Goal: Task Accomplishment & Management: Use online tool/utility

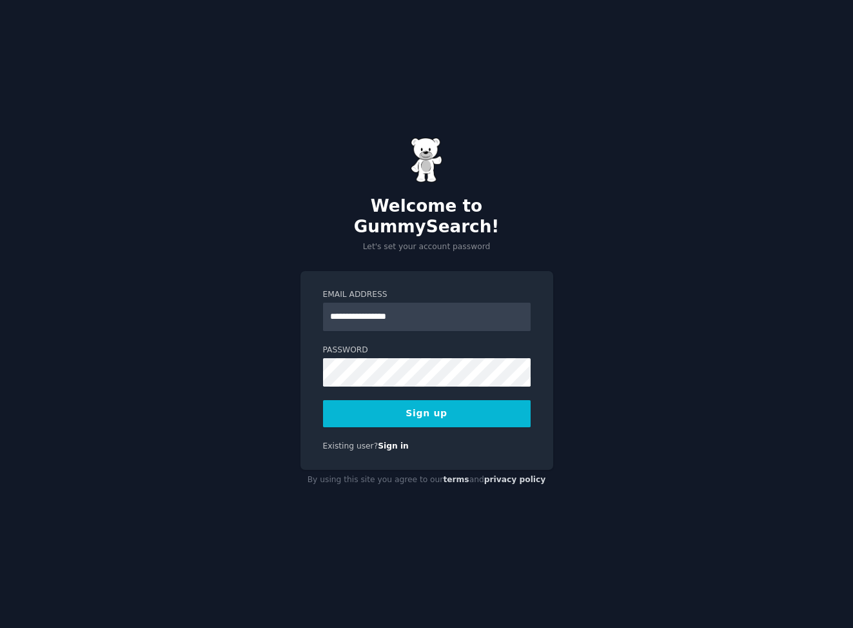
type input "**********"
click at [420, 405] on button "Sign up" at bounding box center [427, 413] width 208 height 27
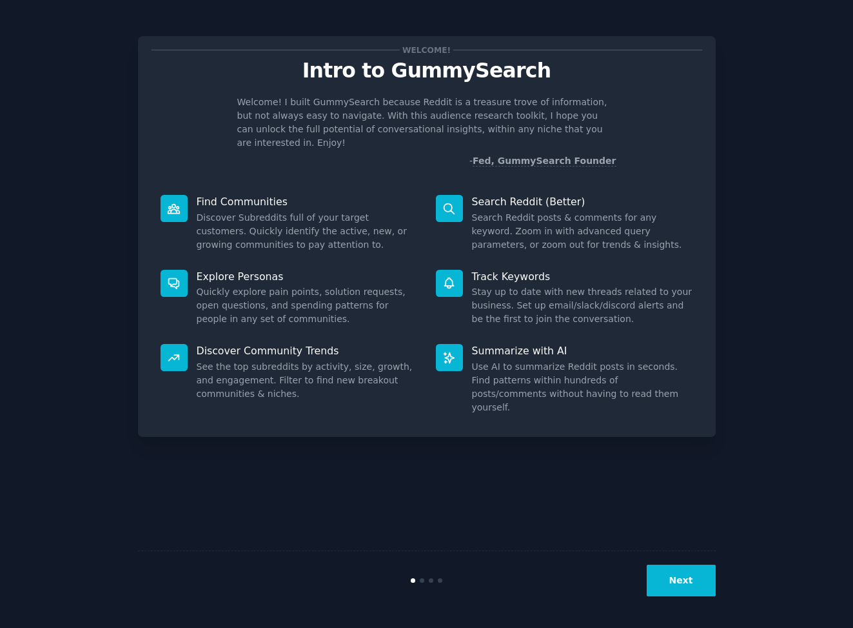
click at [673, 580] on button "Next" at bounding box center [681, 580] width 69 height 32
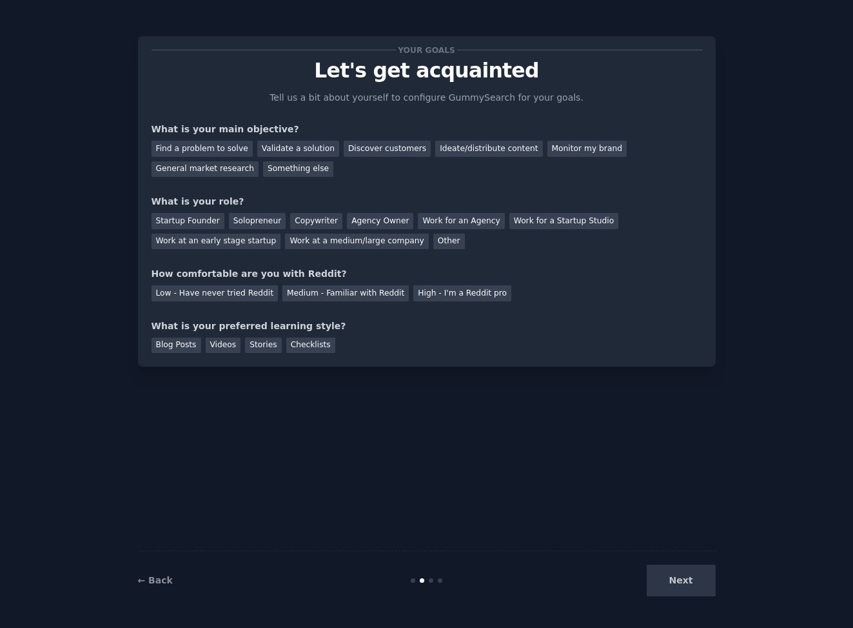
click at [672, 579] on div "Next" at bounding box center [619, 580] width 193 height 32
click at [459, 146] on div "Ideate/distribute content" at bounding box center [488, 149] width 107 height 16
click at [241, 218] on div "Solopreneur" at bounding box center [257, 221] width 57 height 16
click at [235, 292] on div "Low - Have never tried Reddit" at bounding box center [215, 293] width 126 height 16
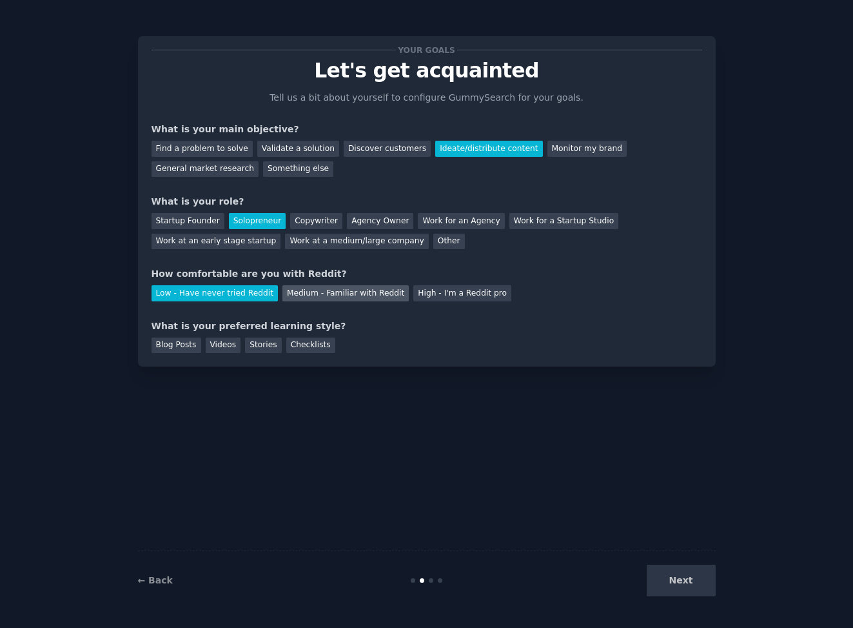
click at [301, 293] on div "Medium - Familiar with Reddit" at bounding box center [345, 293] width 126 height 16
click at [230, 344] on div "Videos" at bounding box center [223, 345] width 35 height 16
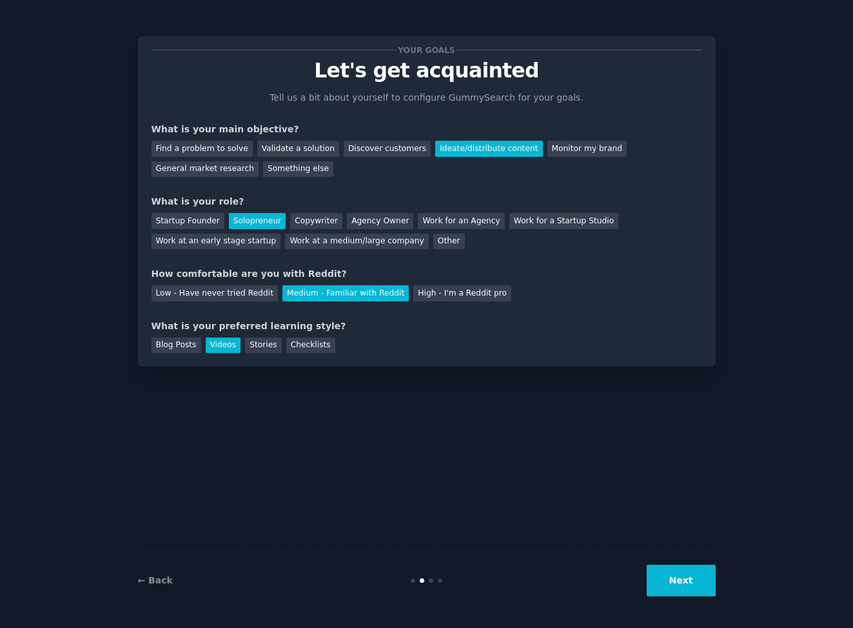
click at [670, 589] on button "Next" at bounding box center [681, 580] width 69 height 32
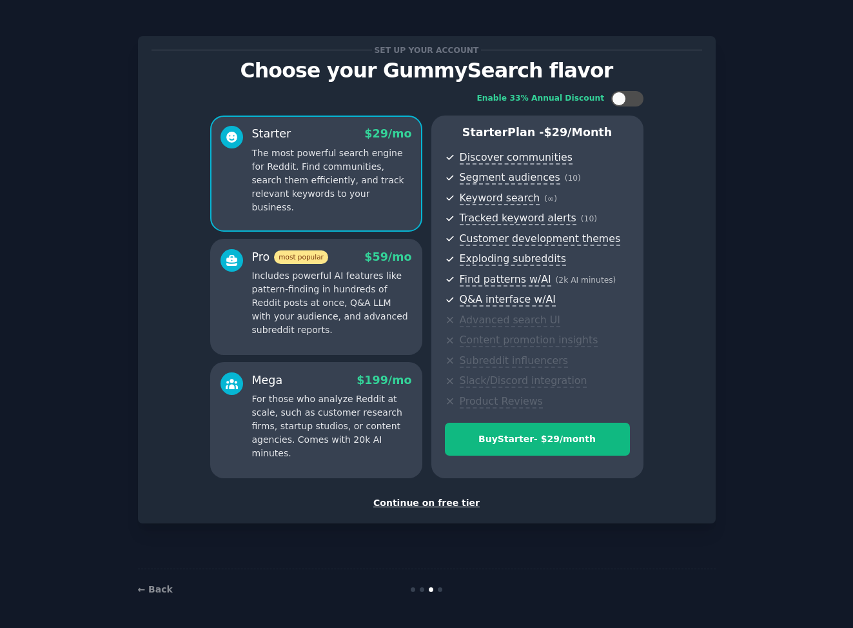
click at [433, 503] on div "Continue on free tier" at bounding box center [427, 503] width 551 height 14
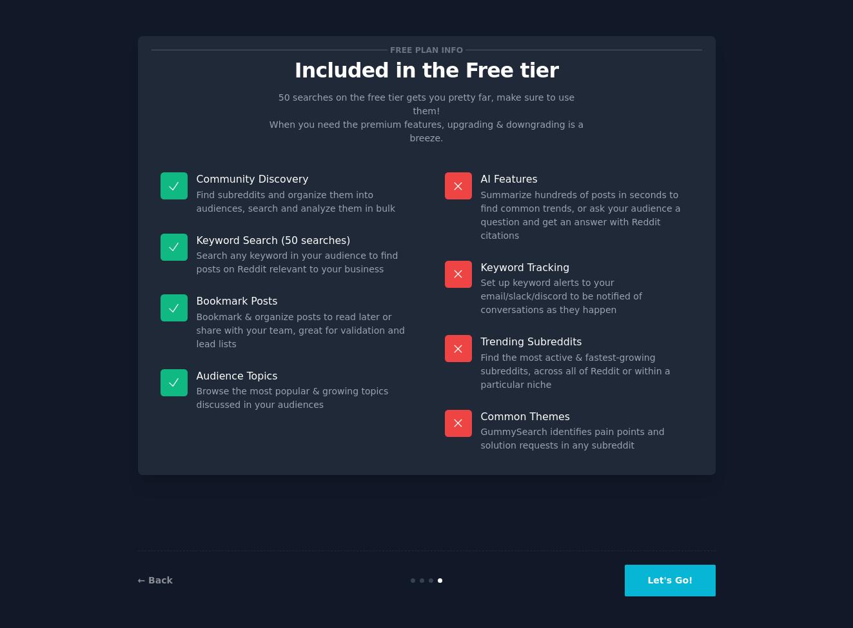
click at [669, 581] on button "Let's Go!" at bounding box center [670, 580] width 90 height 32
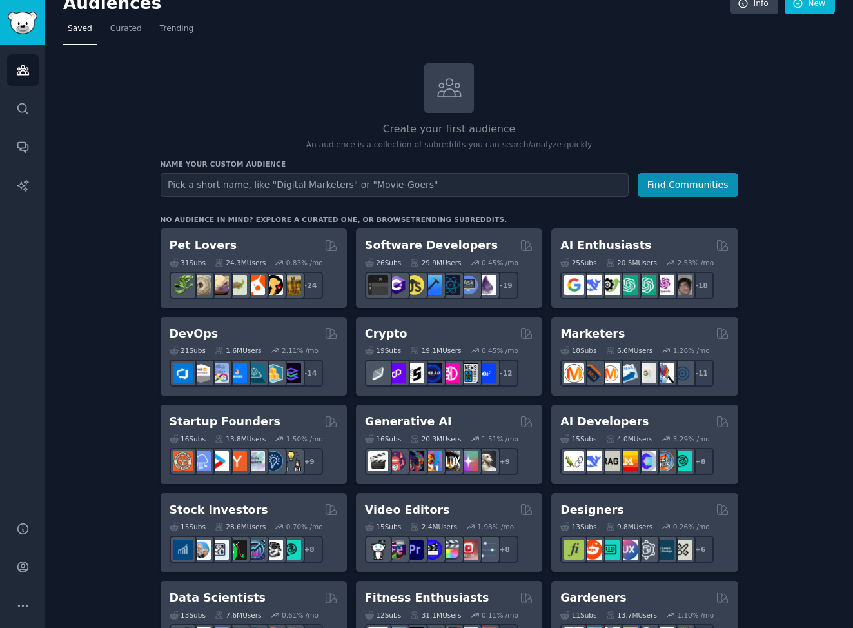
scroll to position [33, 0]
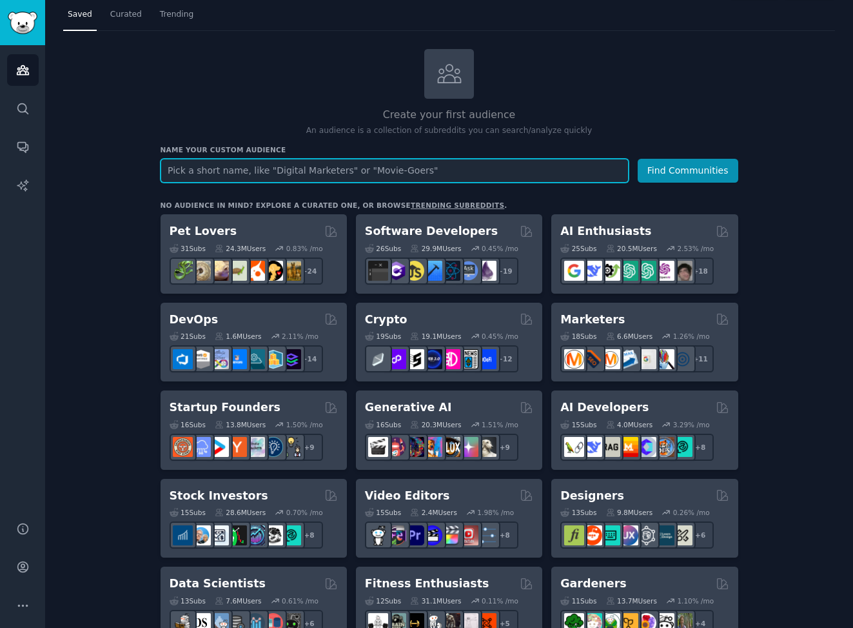
click at [424, 176] on input "text" at bounding box center [395, 171] width 468 height 24
type input "closed captioners"
click at [638, 159] on button "Find Communities" at bounding box center [688, 171] width 101 height 24
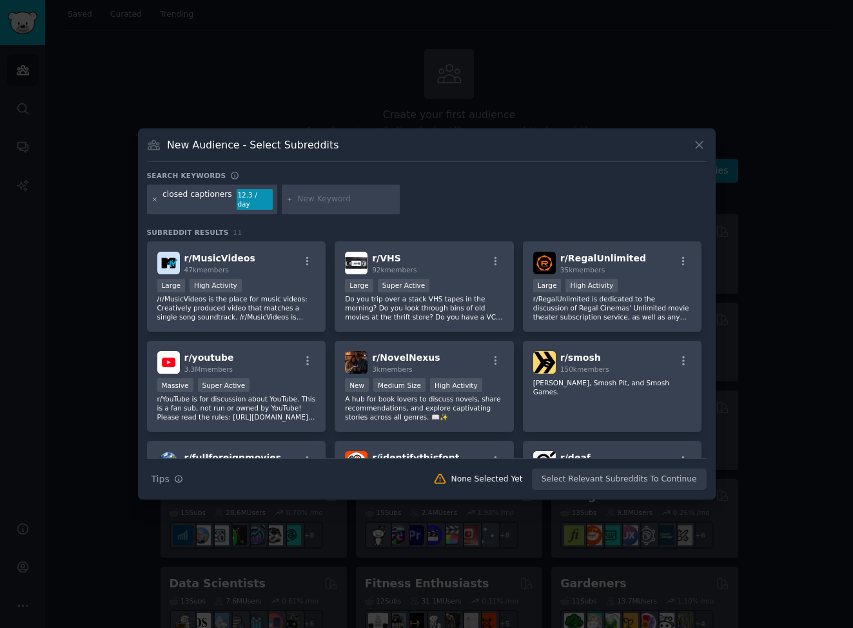
click at [155, 201] on icon at bounding box center [155, 199] width 7 height 7
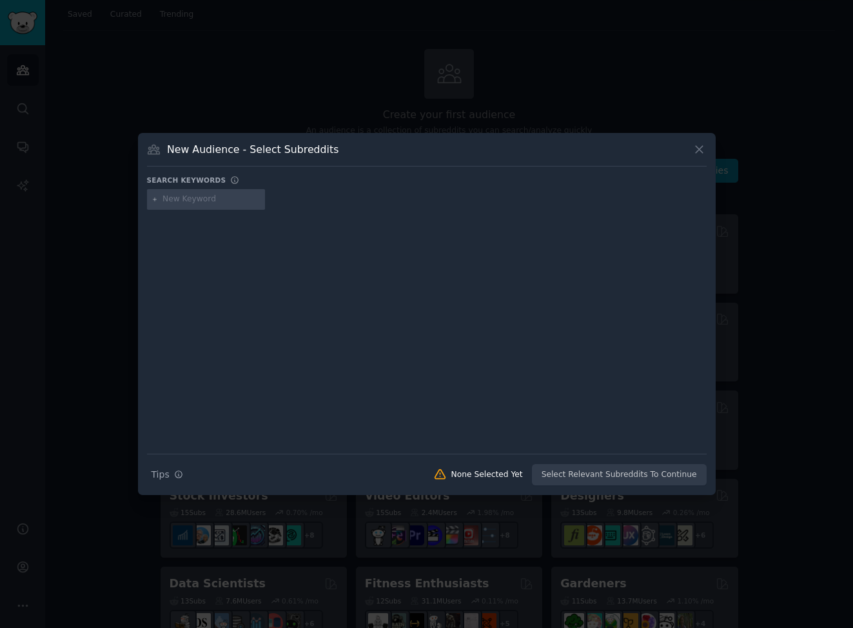
click at [189, 200] on input "text" at bounding box center [212, 199] width 98 height 12
type input "closed caption"
type input "subtitle"
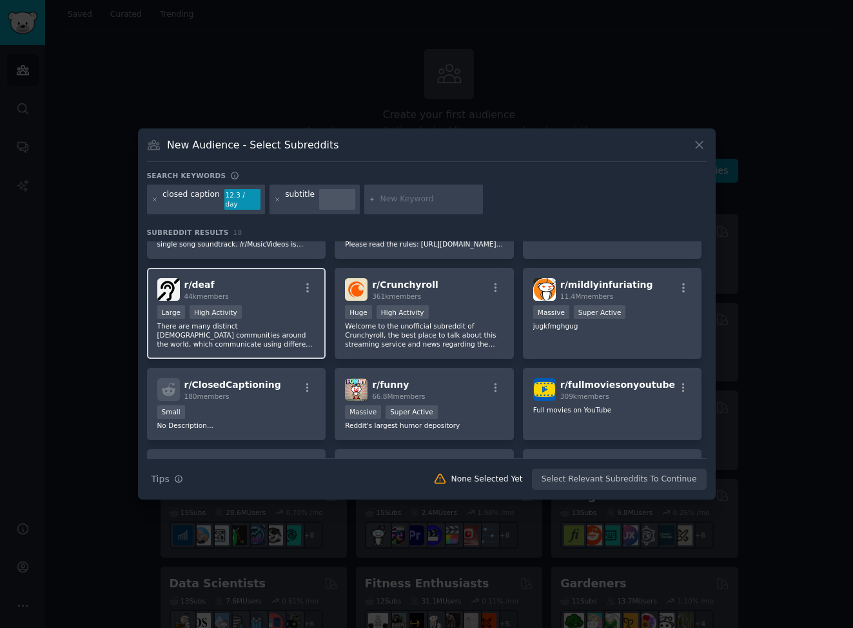
scroll to position [77, 0]
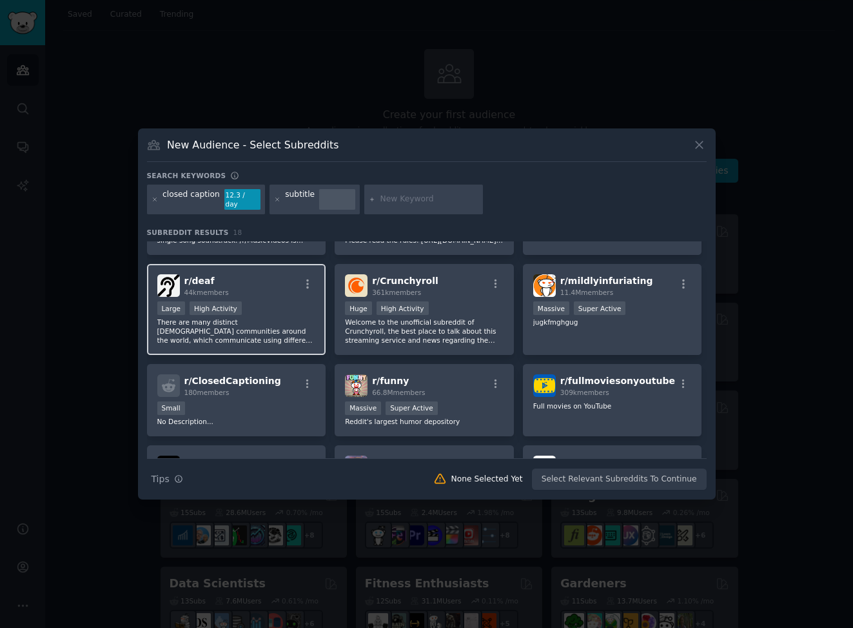
click at [282, 277] on div "r/ deaf 44k members" at bounding box center [236, 285] width 159 height 23
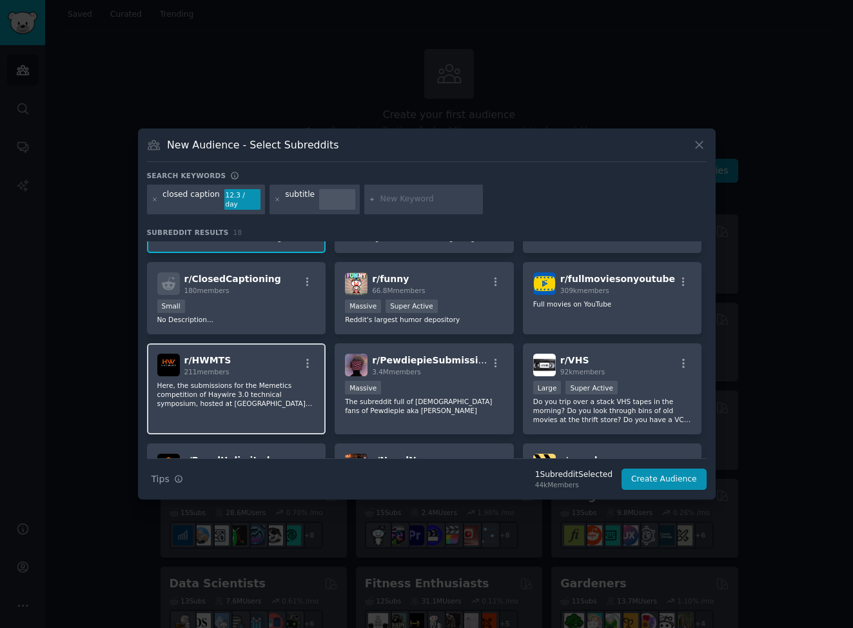
scroll to position [197, 0]
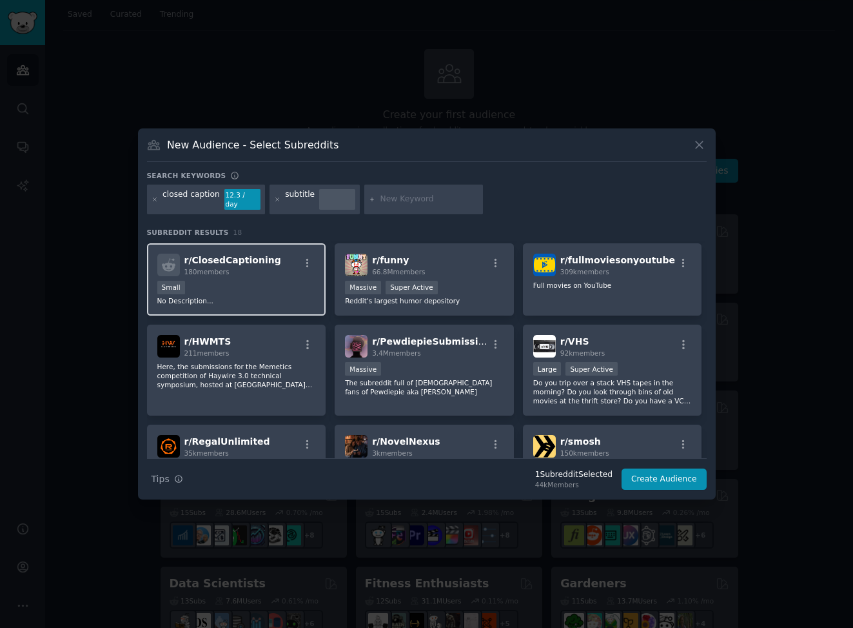
click at [250, 286] on div "Small" at bounding box center [236, 289] width 159 height 16
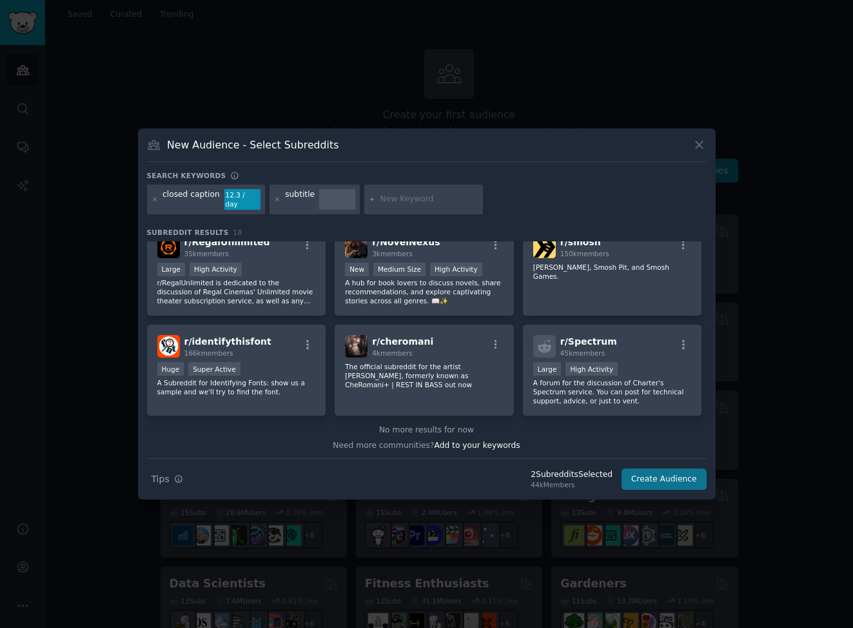
scroll to position [399, 0]
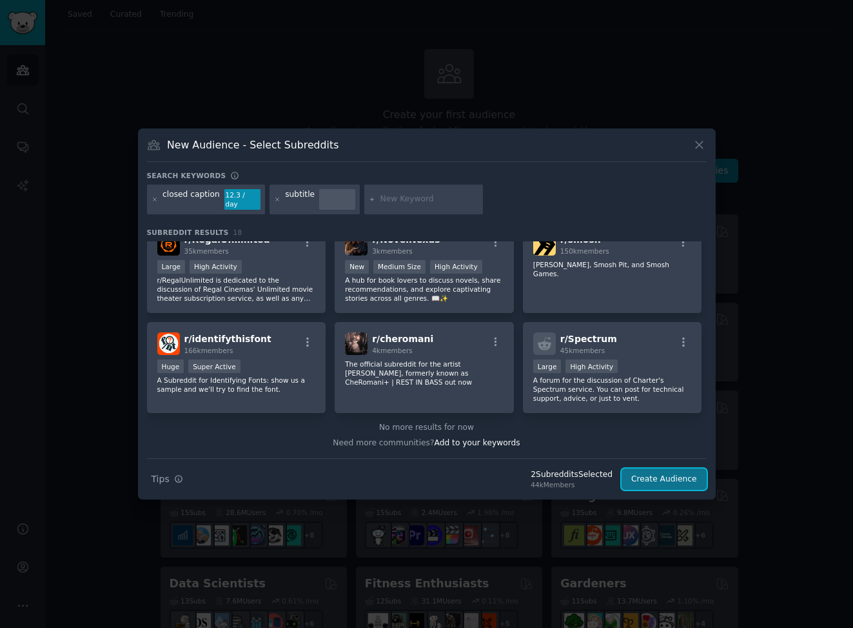
click at [656, 471] on button "Create Audience" at bounding box center [664, 479] width 85 height 22
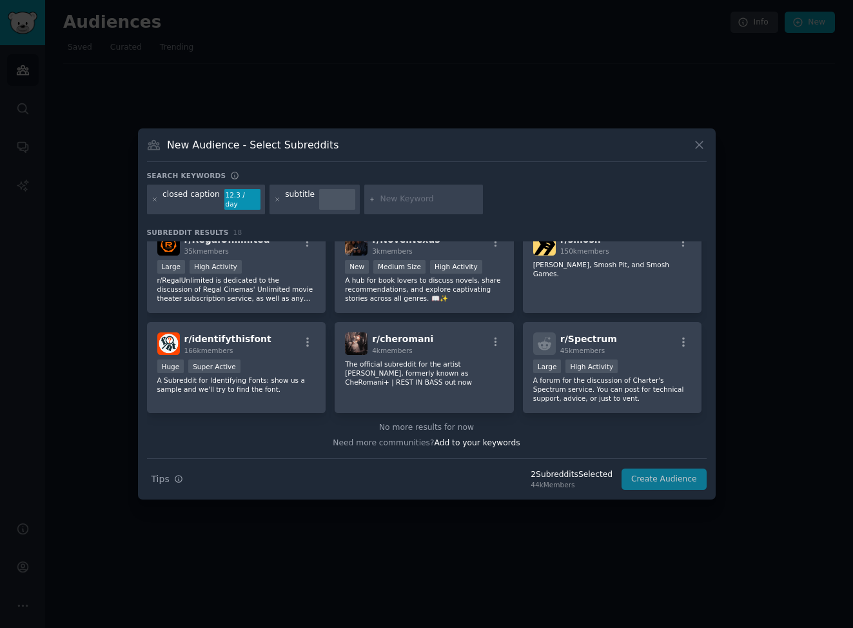
scroll to position [0, 0]
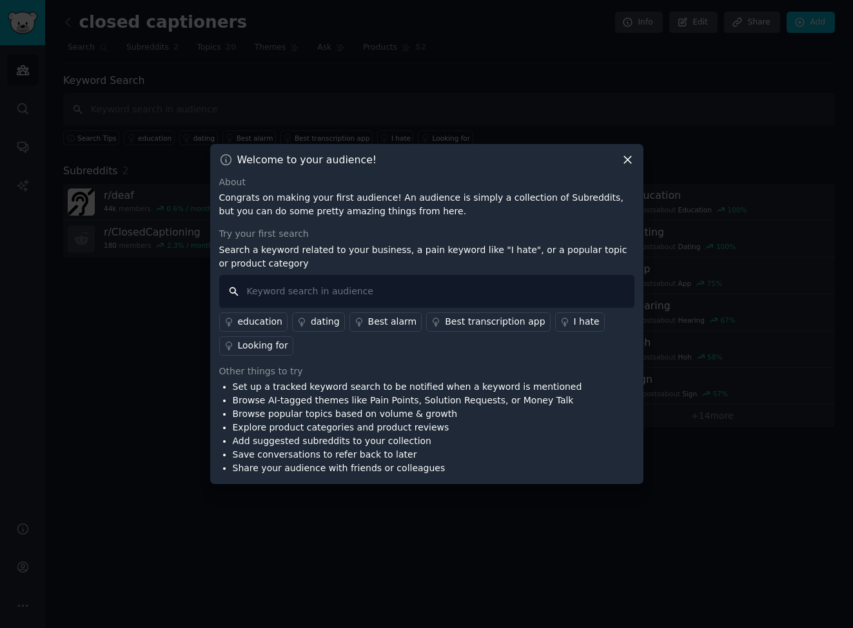
click at [380, 290] on input "text" at bounding box center [426, 291] width 415 height 33
type input "closed captioning"
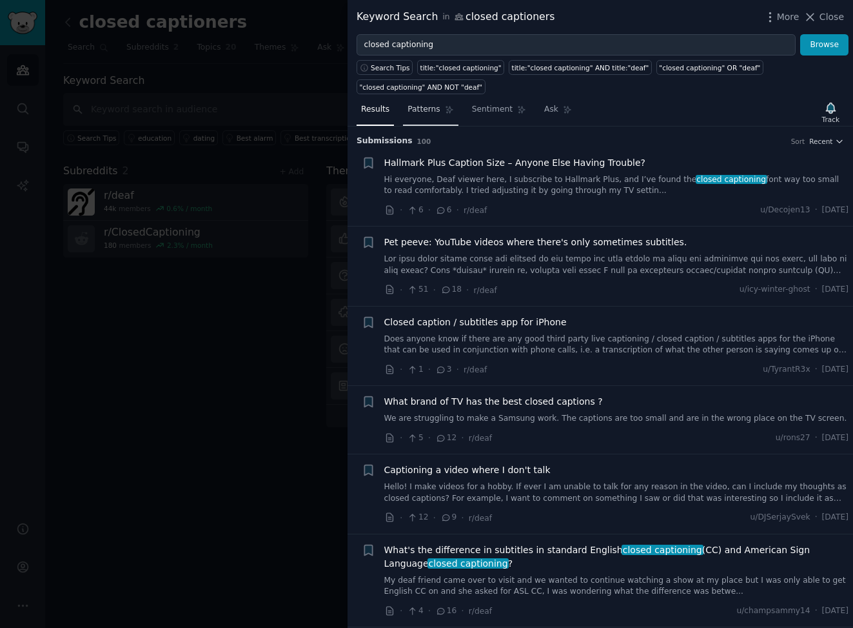
click at [430, 105] on span "Patterns" at bounding box center [424, 110] width 32 height 12
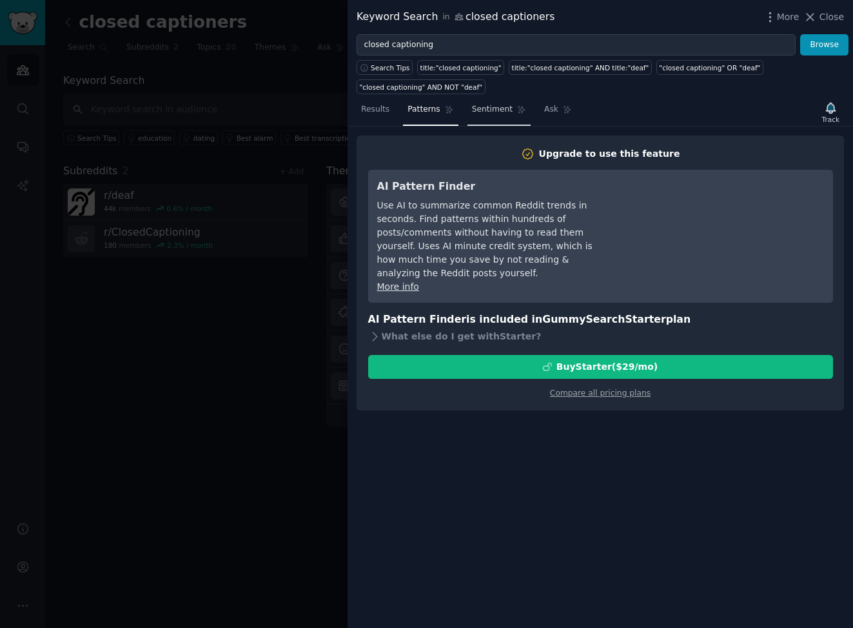
click at [488, 109] on span "Sentiment" at bounding box center [492, 110] width 41 height 12
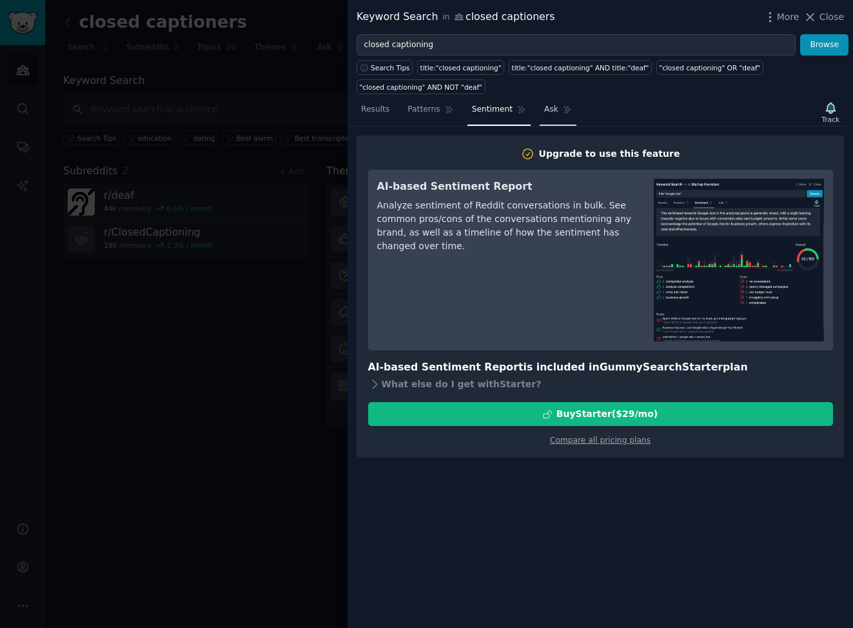
click at [556, 111] on link "Ask" at bounding box center [558, 112] width 37 height 26
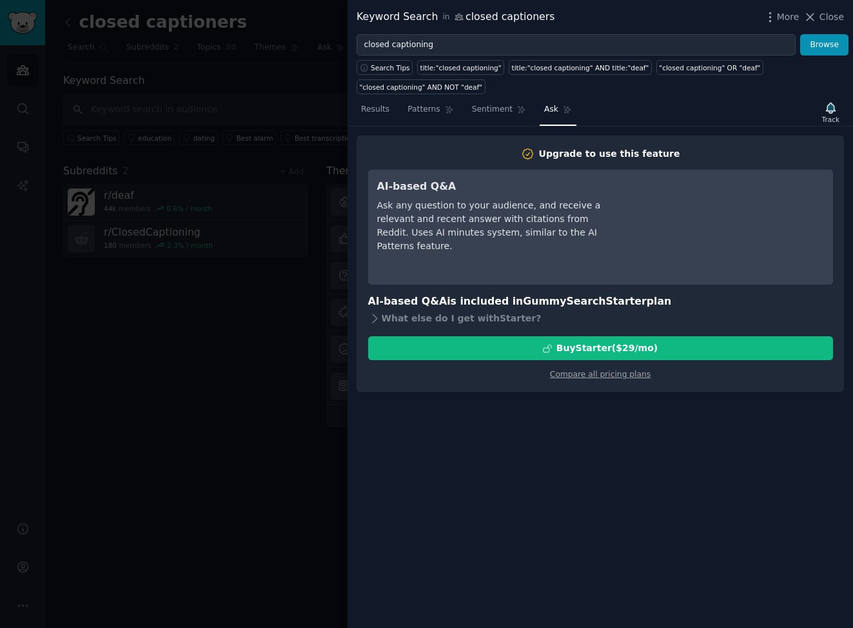
click at [821, 16] on span "Close" at bounding box center [832, 17] width 25 height 14
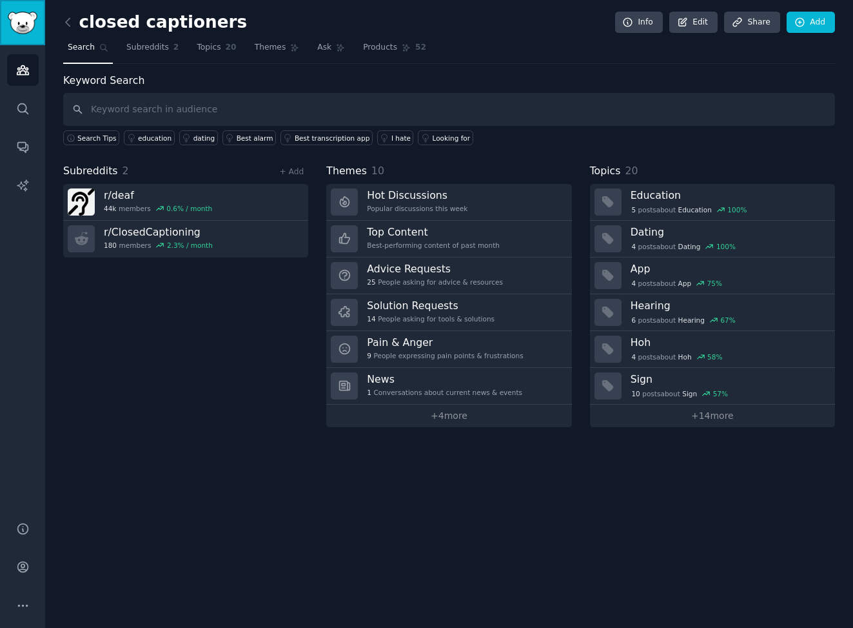
click at [18, 25] on img "Sidebar" at bounding box center [23, 23] width 30 height 23
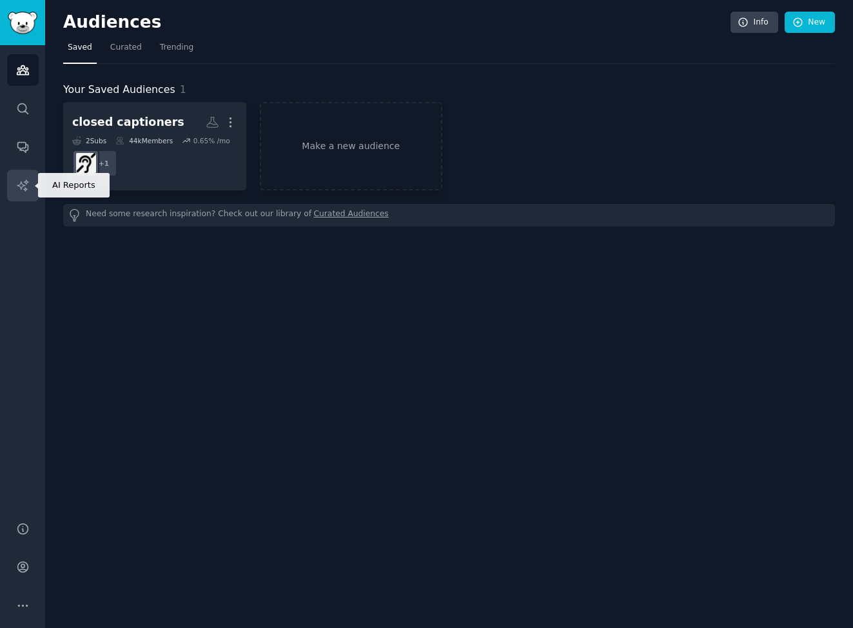
click at [21, 177] on link "AI Reports" at bounding box center [23, 186] width 32 height 32
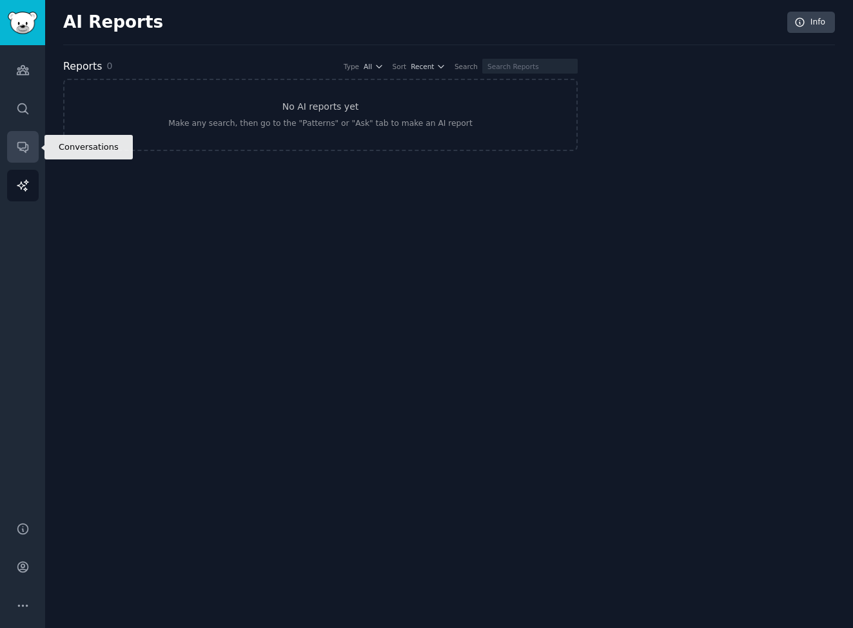
click at [28, 144] on icon "Sidebar" at bounding box center [22, 148] width 10 height 10
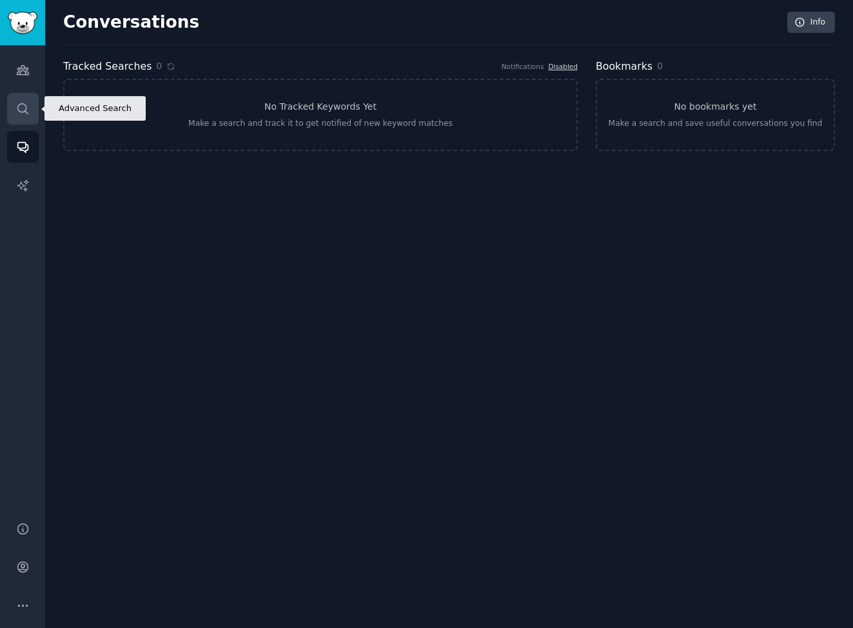
click at [23, 110] on icon "Sidebar" at bounding box center [23, 109] width 14 height 14
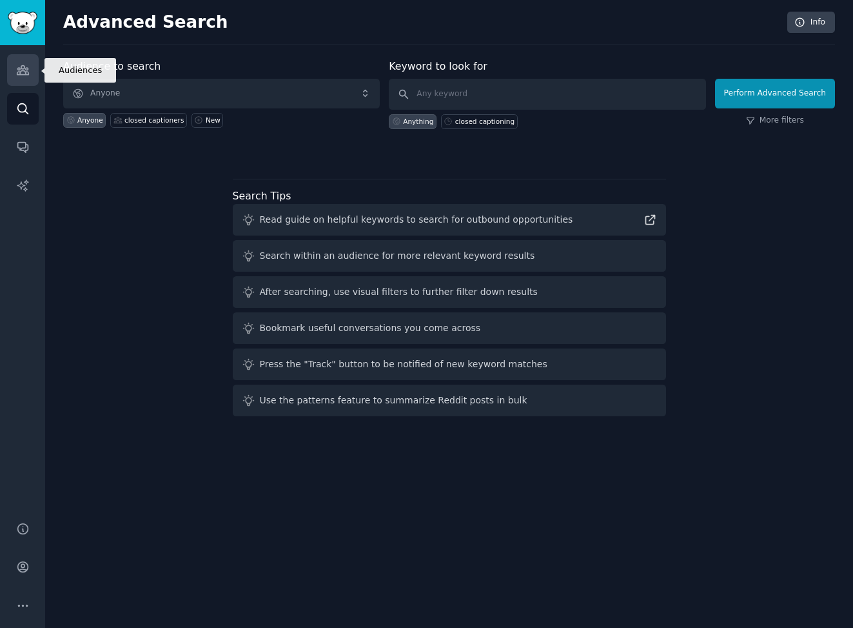
click at [23, 65] on icon "Sidebar" at bounding box center [23, 70] width 14 height 14
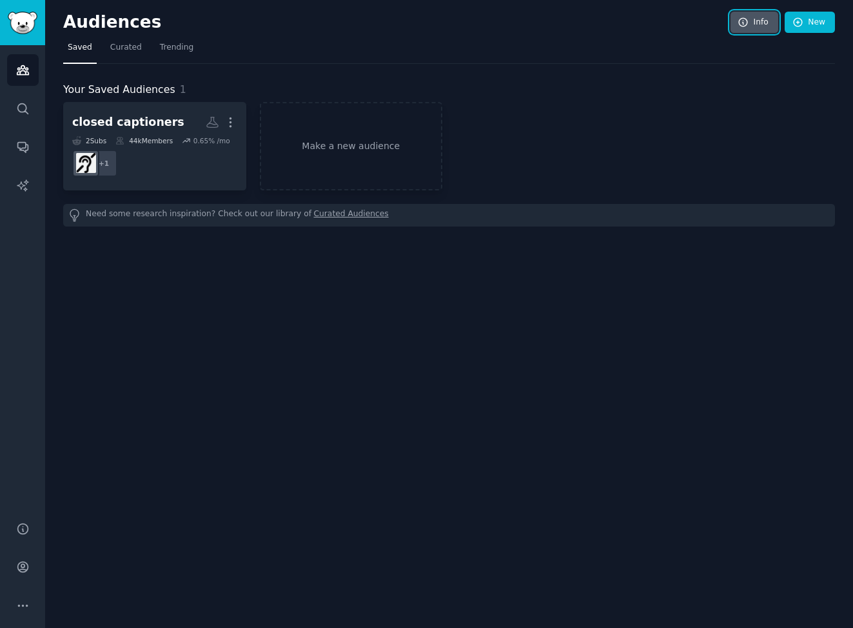
click at [740, 26] on icon at bounding box center [744, 23] width 12 height 12
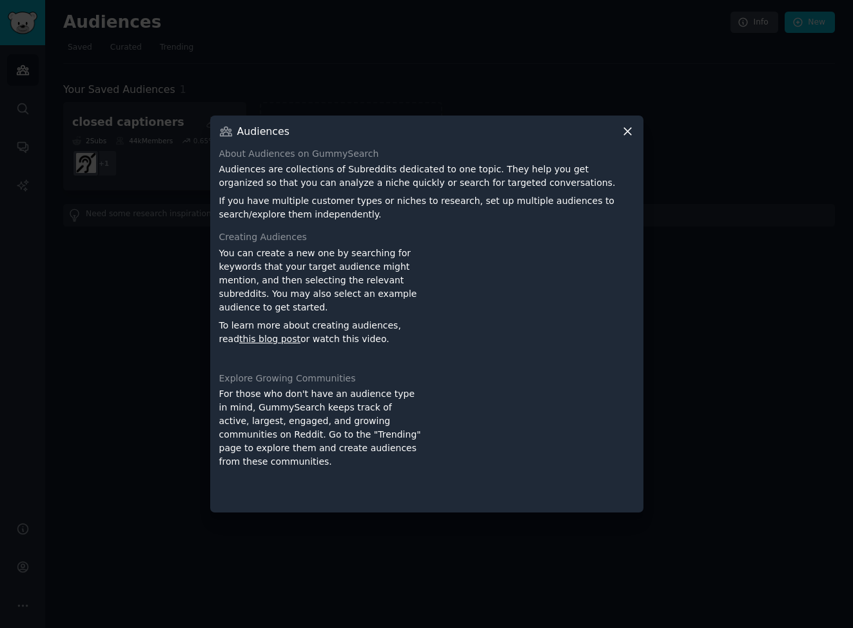
click at [626, 135] on icon at bounding box center [628, 131] width 14 height 14
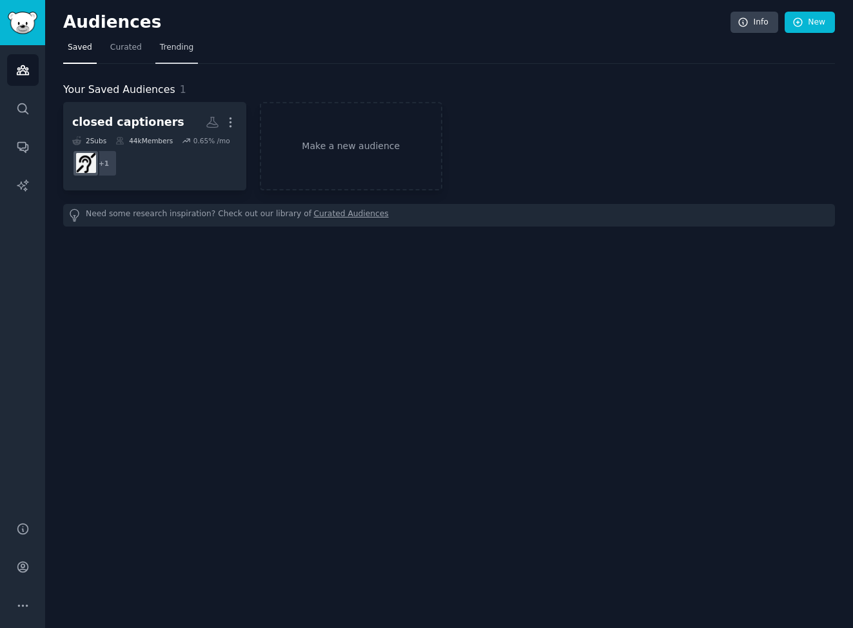
click at [173, 52] on span "Trending" at bounding box center [177, 48] width 34 height 12
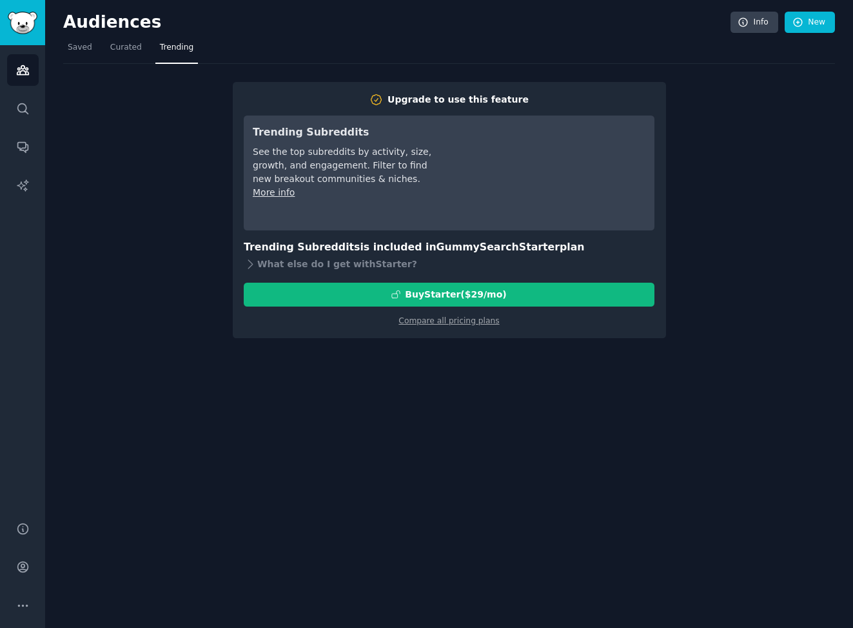
click at [286, 197] on link "More info" at bounding box center [274, 192] width 42 height 10
